Goal: Information Seeking & Learning: Check status

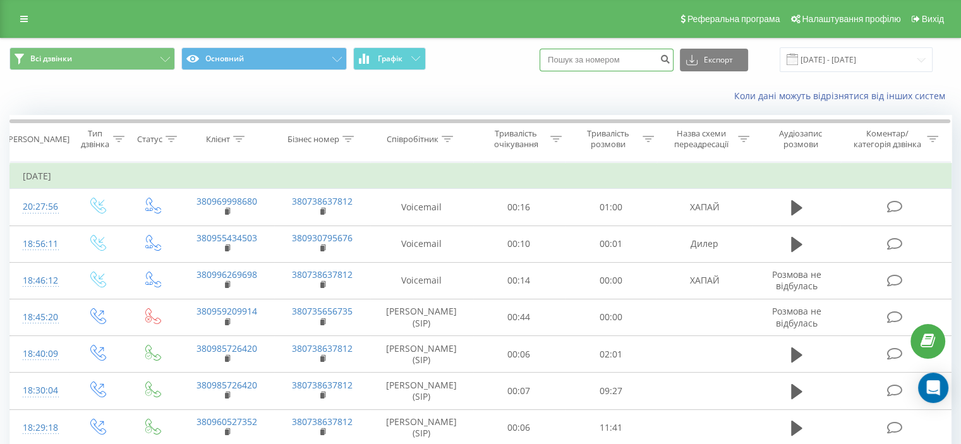
click at [587, 63] on input at bounding box center [607, 60] width 134 height 23
paste input "0680101763"
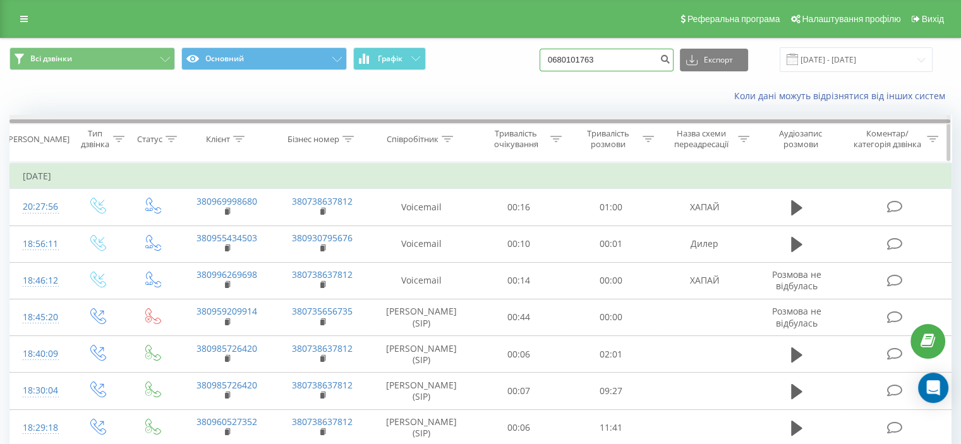
type input "0680101763"
